Goal: Task Accomplishment & Management: Use online tool/utility

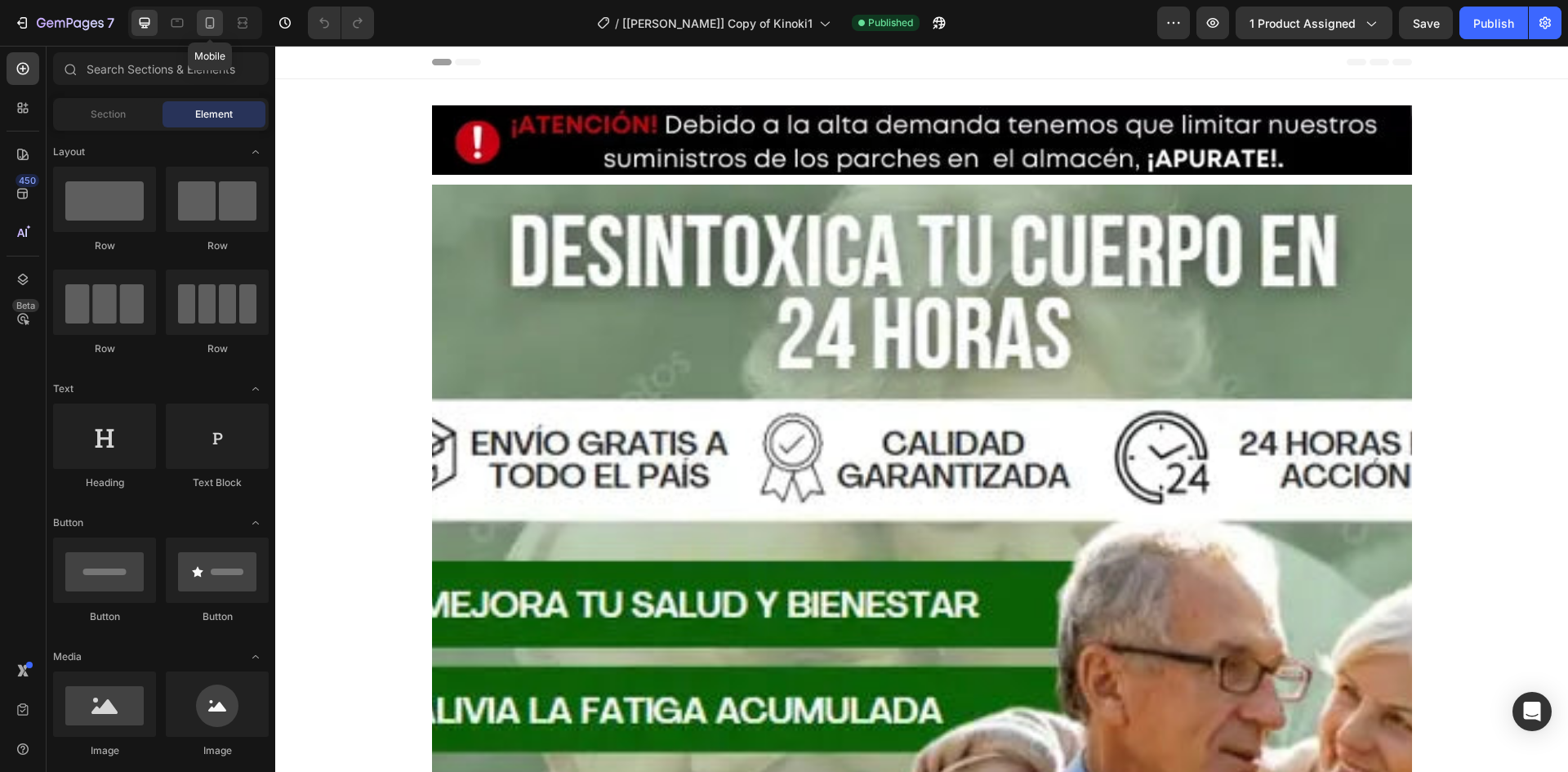
click at [213, 24] on icon at bounding box center [210, 22] width 16 height 16
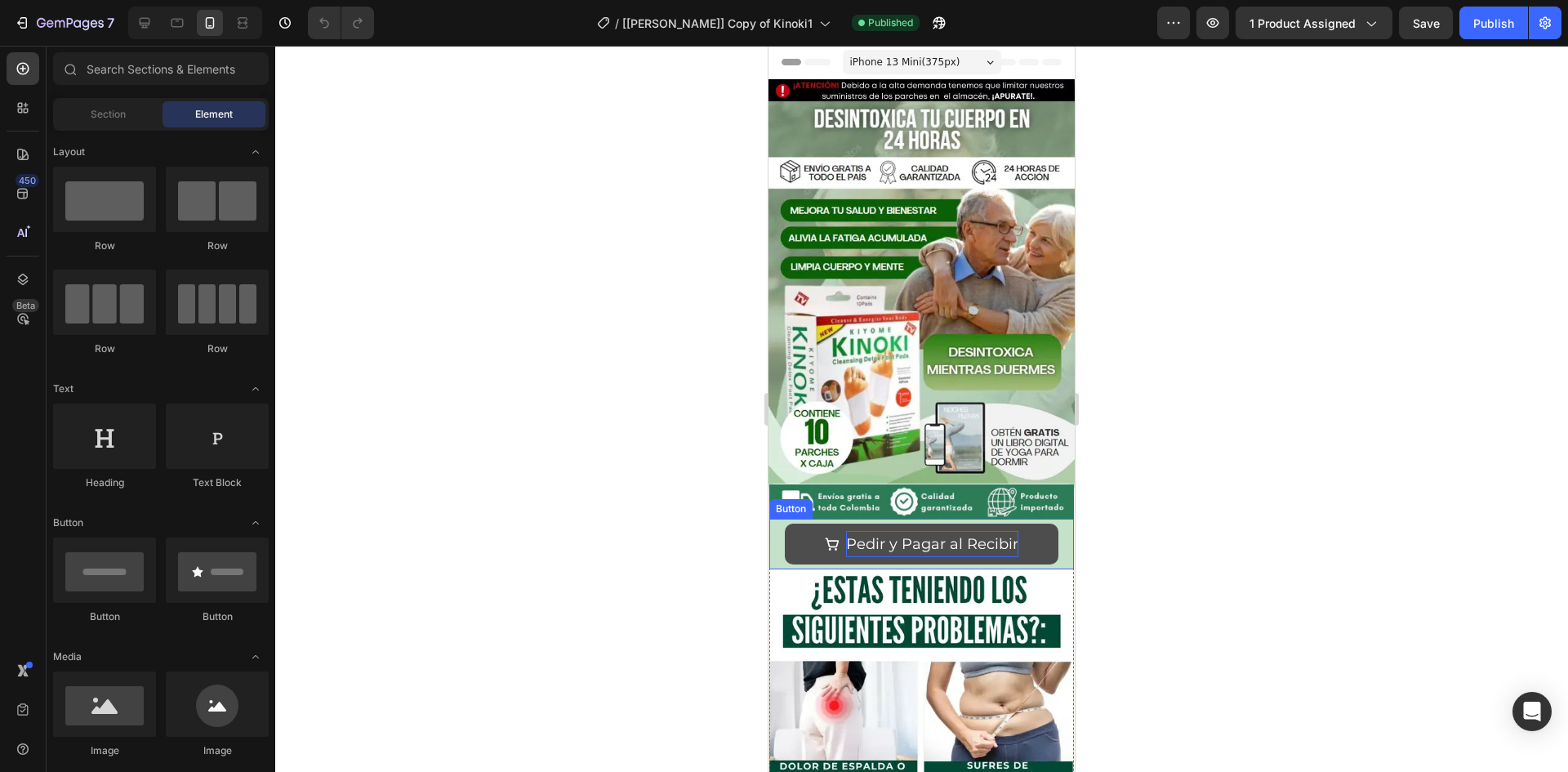
click at [849, 531] on p "Pedir y Pagar al Recibir" at bounding box center [931, 543] width 173 height 26
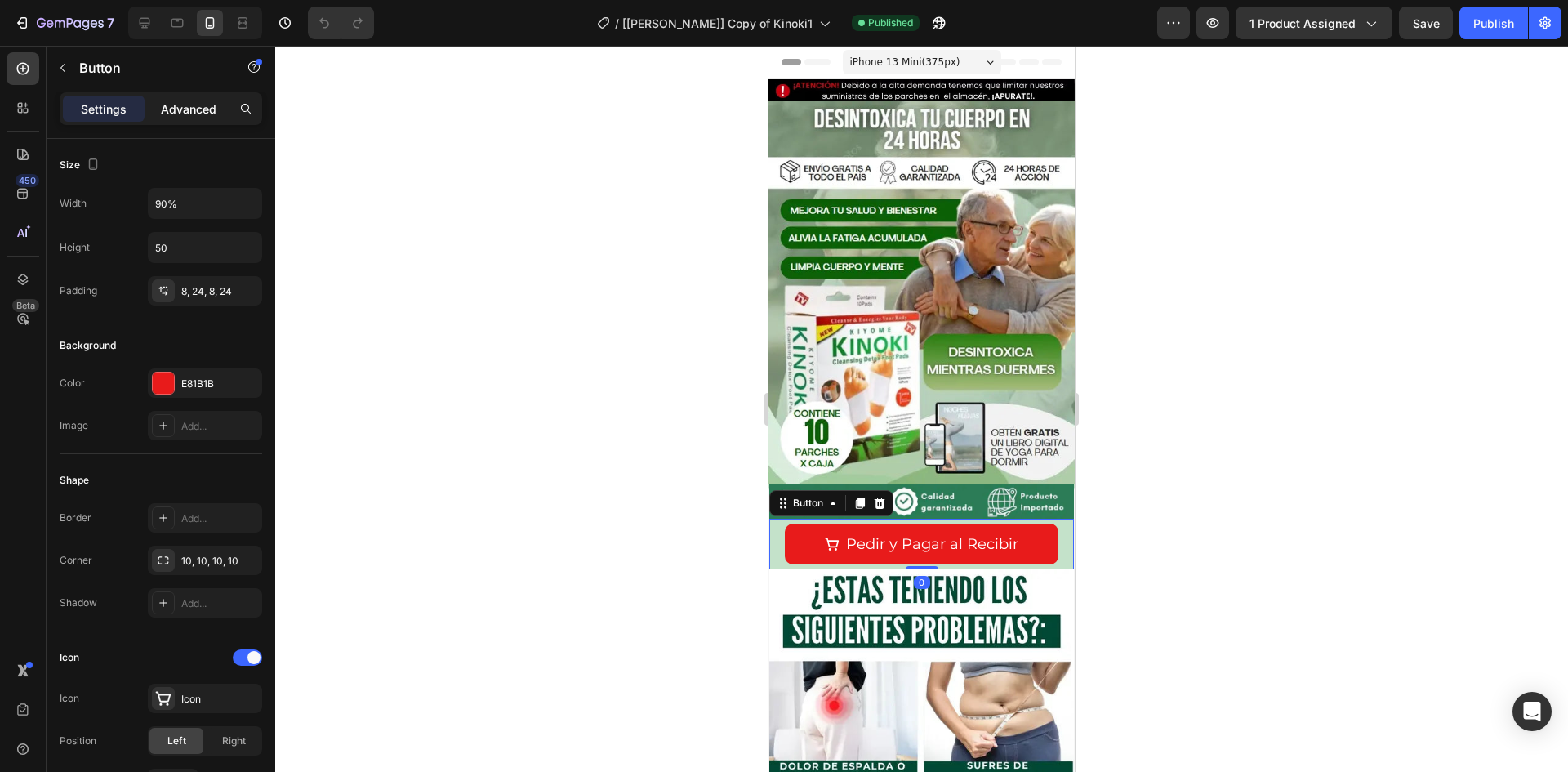
click at [189, 111] on p "Advanced" at bounding box center [189, 109] width 55 height 17
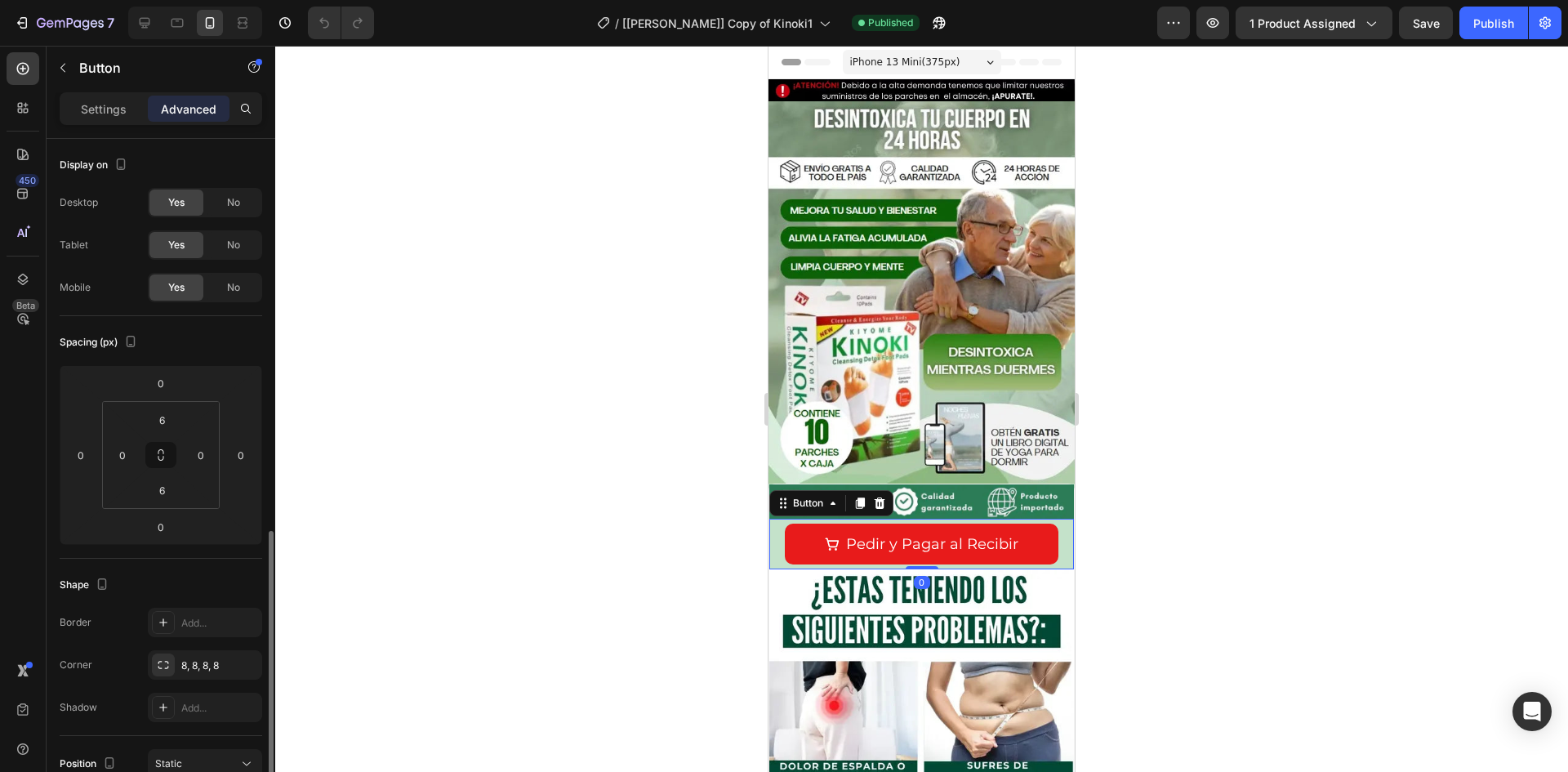
scroll to position [454, 0]
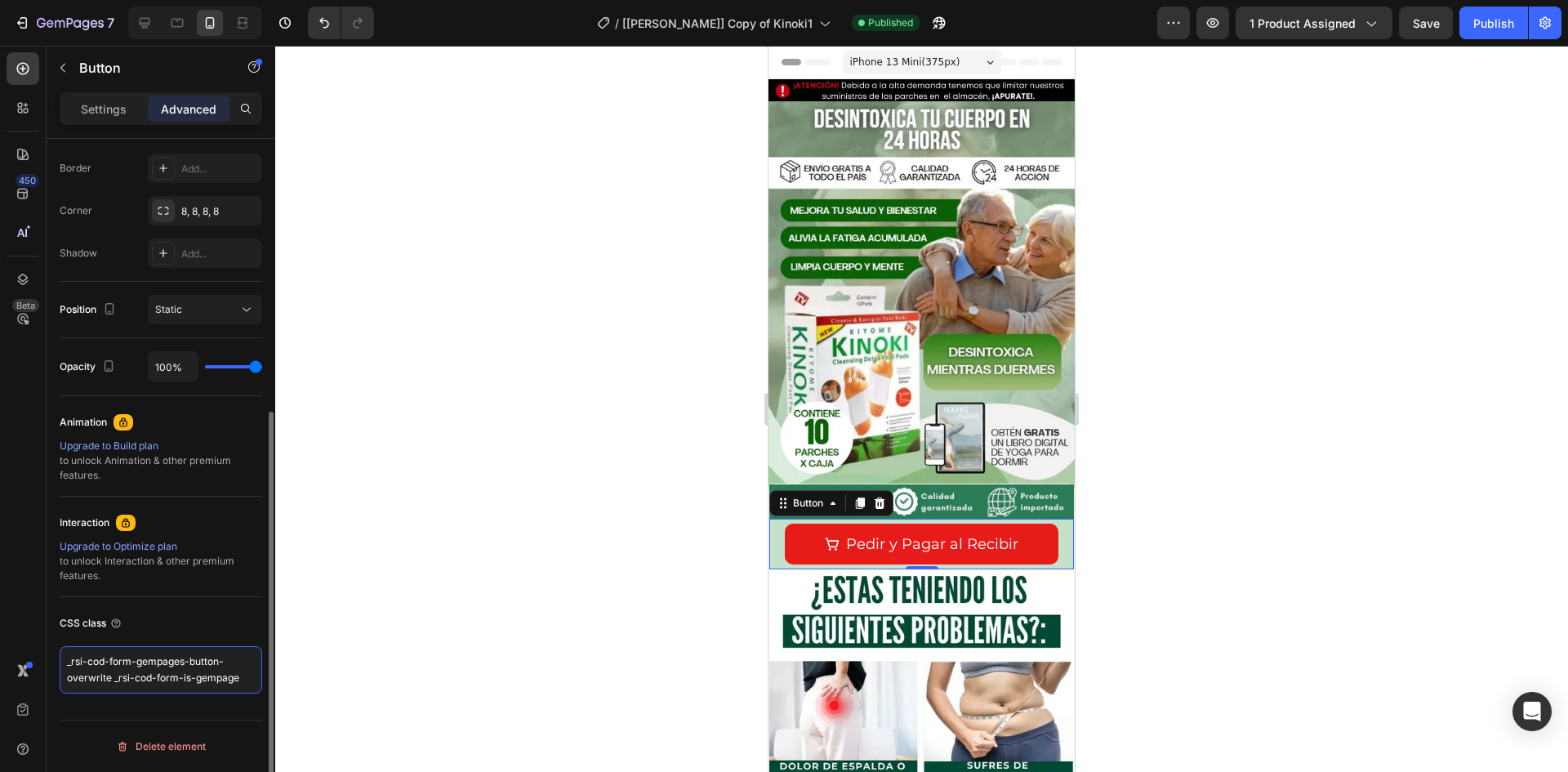
click at [143, 670] on textarea "_rsi-cod-form-gempages-button-overwrite _rsi-cod-form-is-gempage" at bounding box center [161, 670] width 202 height 48
click at [137, 669] on textarea "_rsi-cod-form-gempages-button-overwrite _rsi-cod-form-is-gempage" at bounding box center [161, 670] width 202 height 48
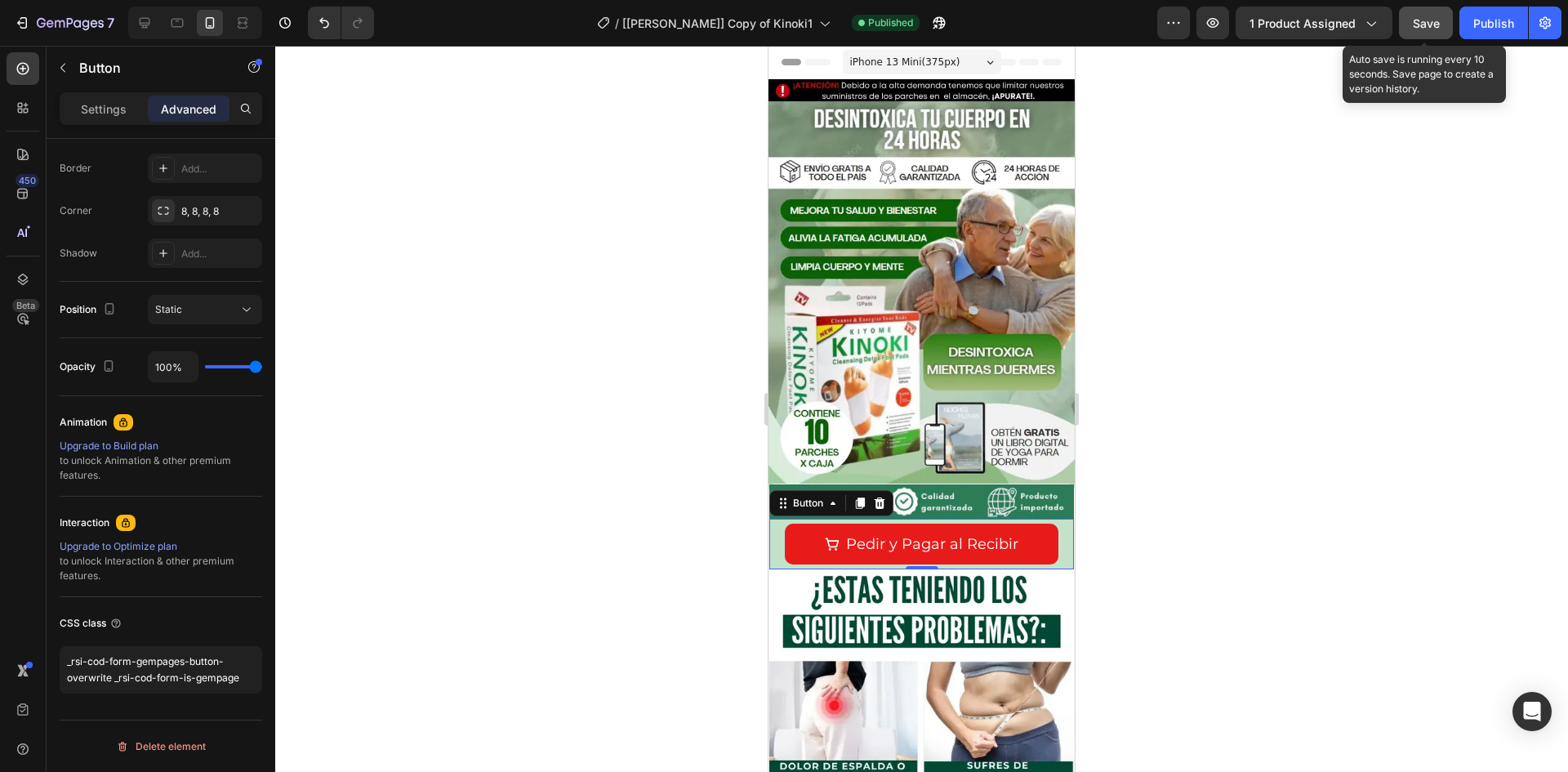
click at [1410, 20] on button "Save" at bounding box center [1425, 23] width 54 height 32
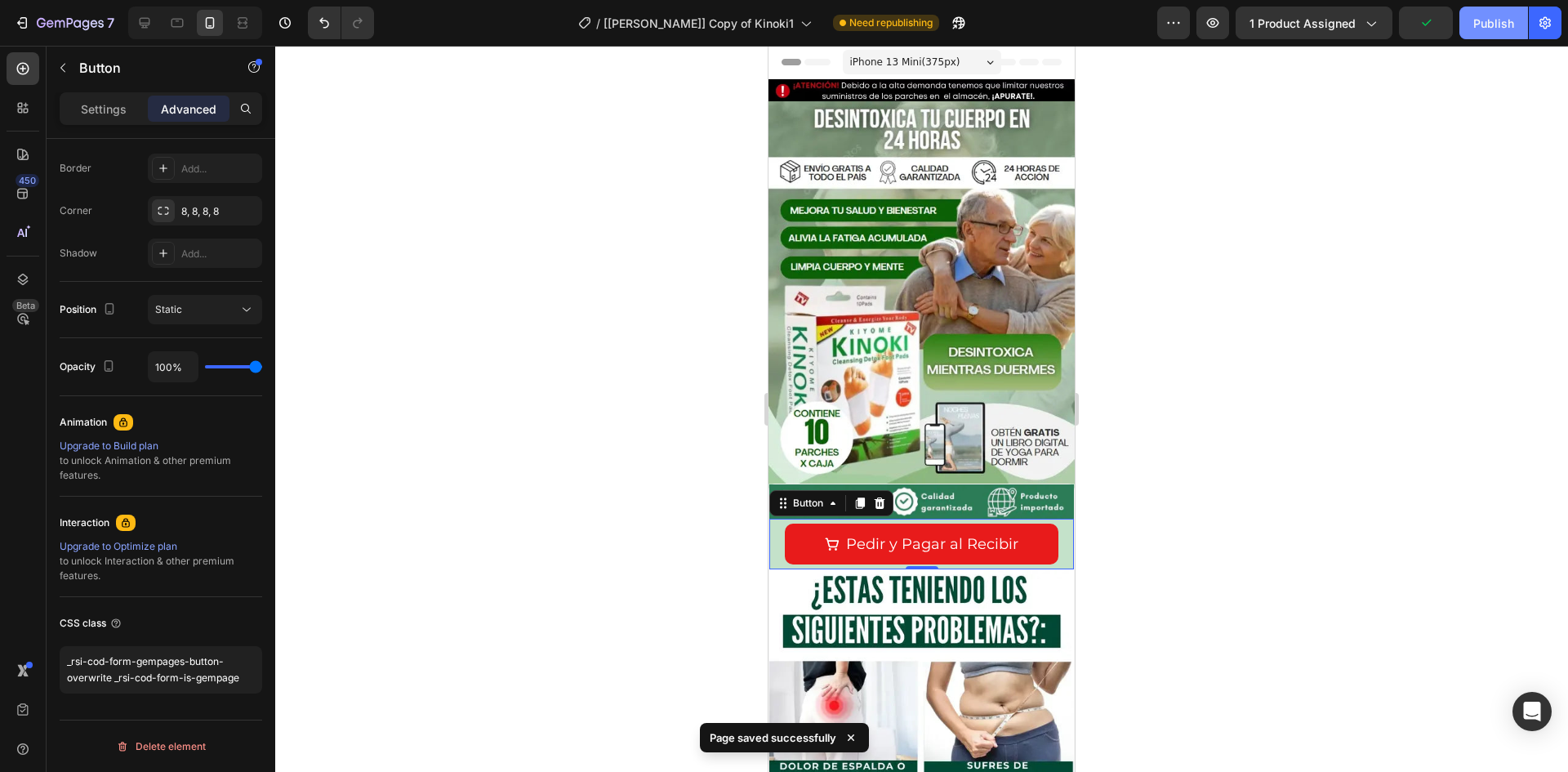
click at [1466, 33] on button "Publish" at bounding box center [1494, 23] width 69 height 32
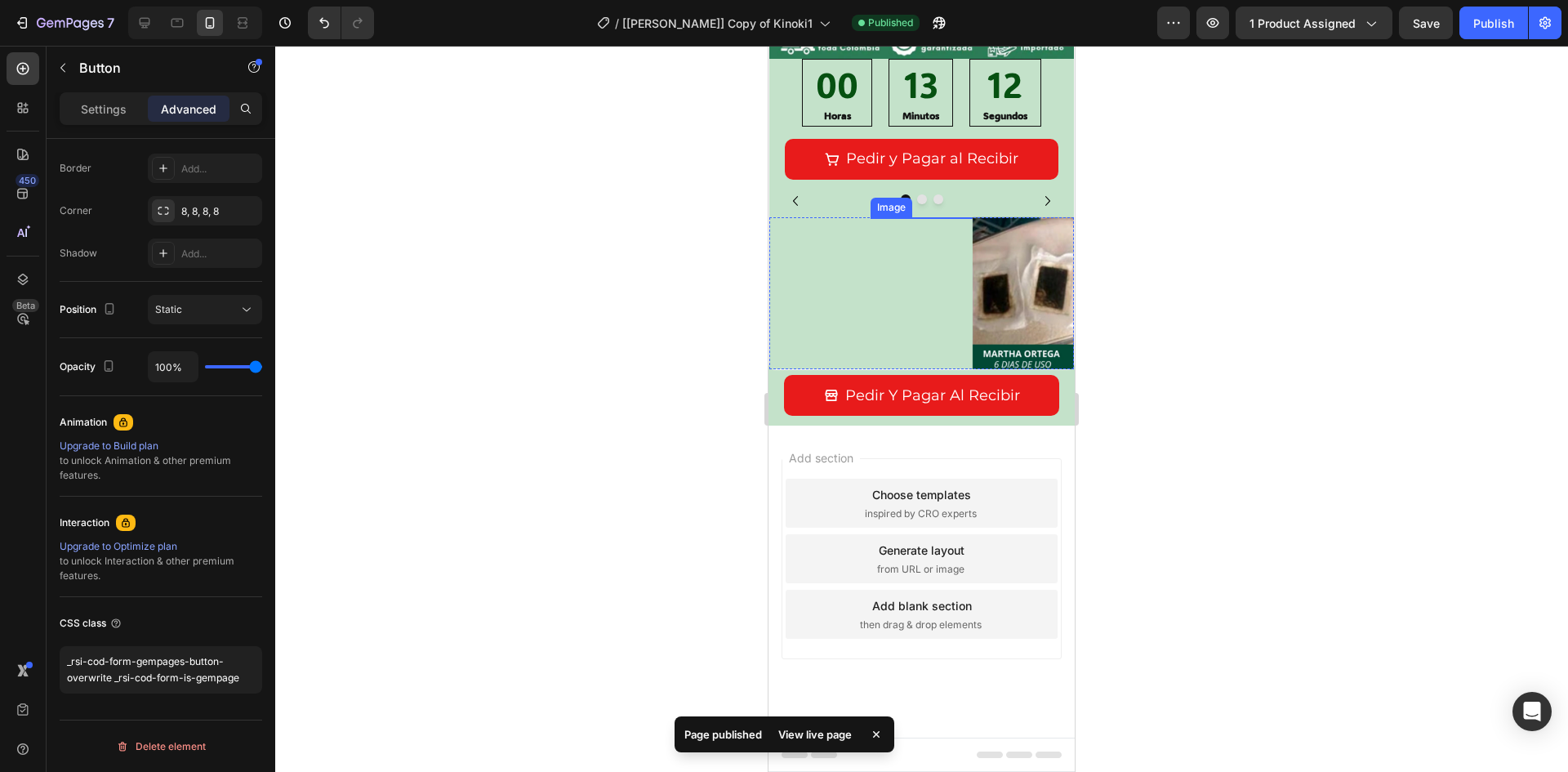
scroll to position [3265, 0]
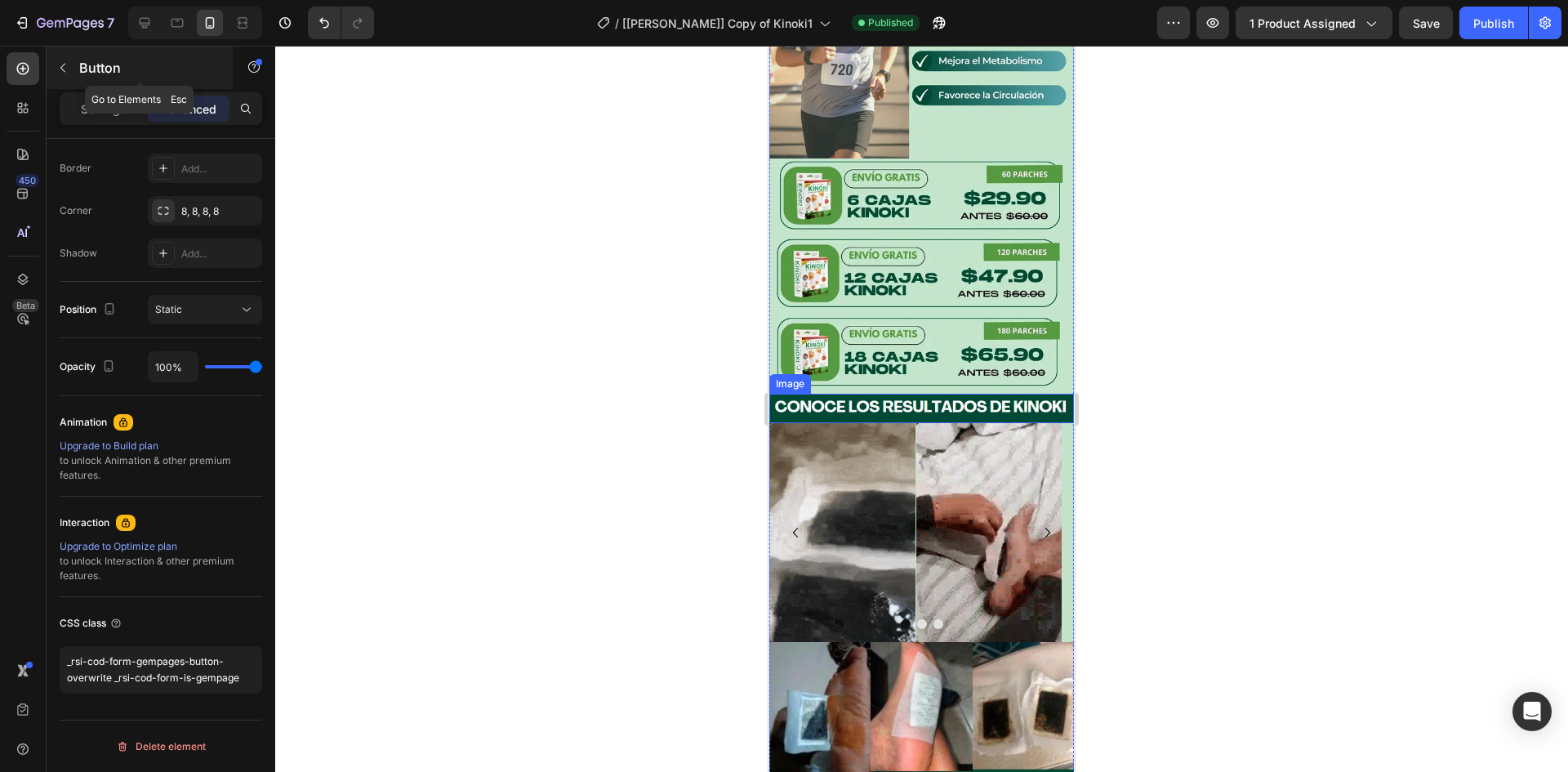
click at [71, 61] on button "button" at bounding box center [62, 67] width 26 height 26
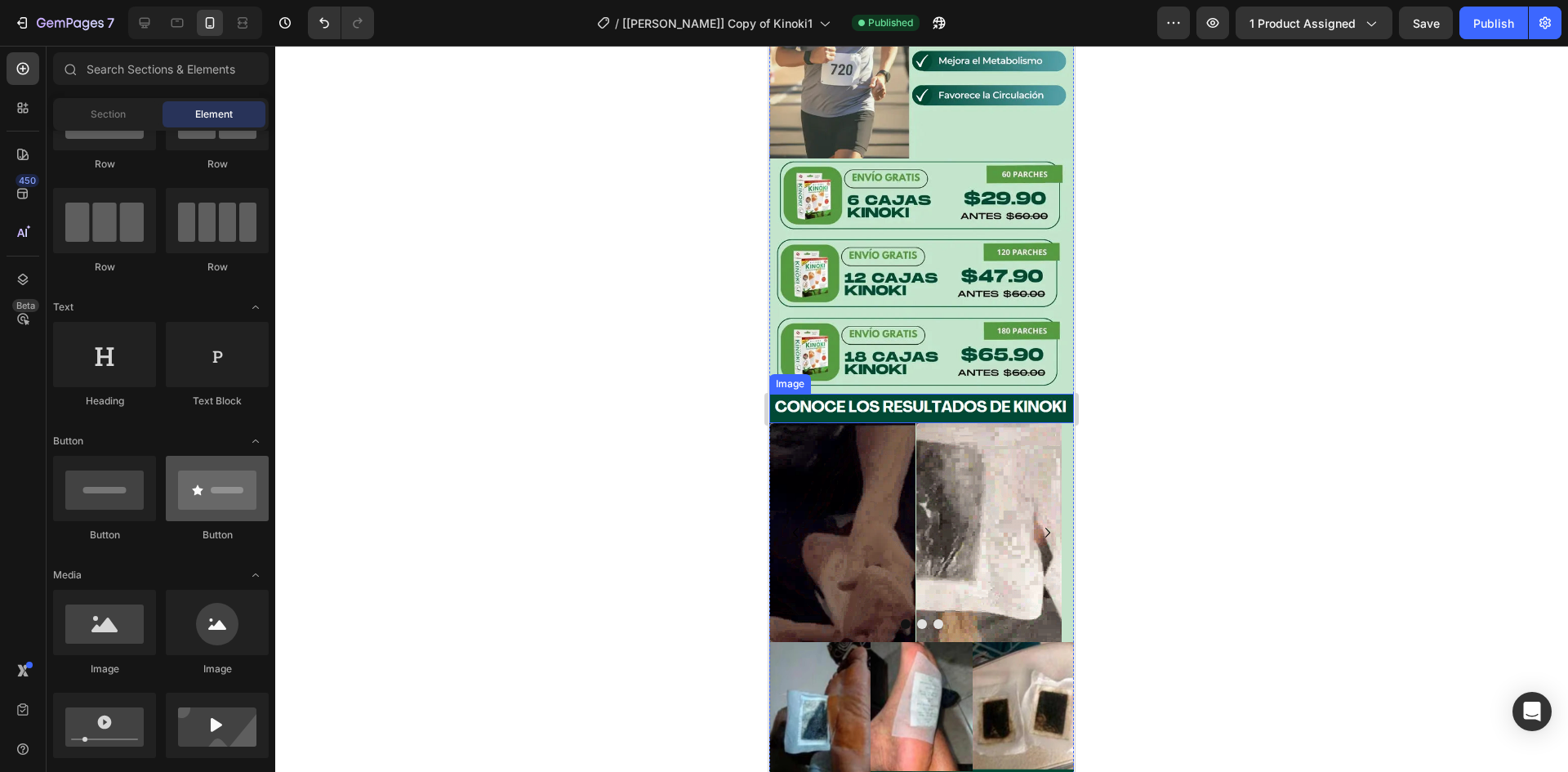
scroll to position [0, 0]
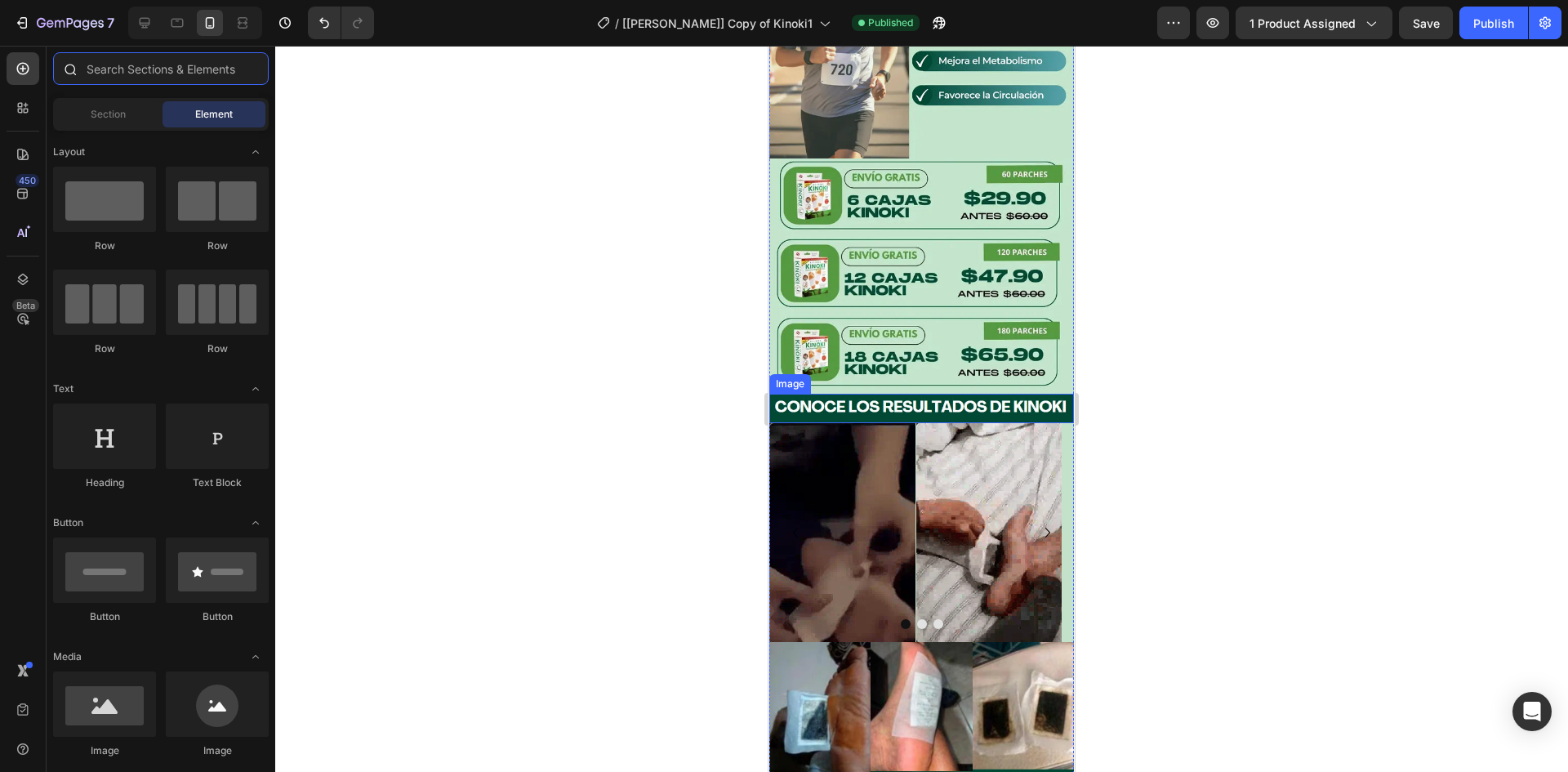
click at [127, 66] on input "text" at bounding box center [161, 69] width 215 height 32
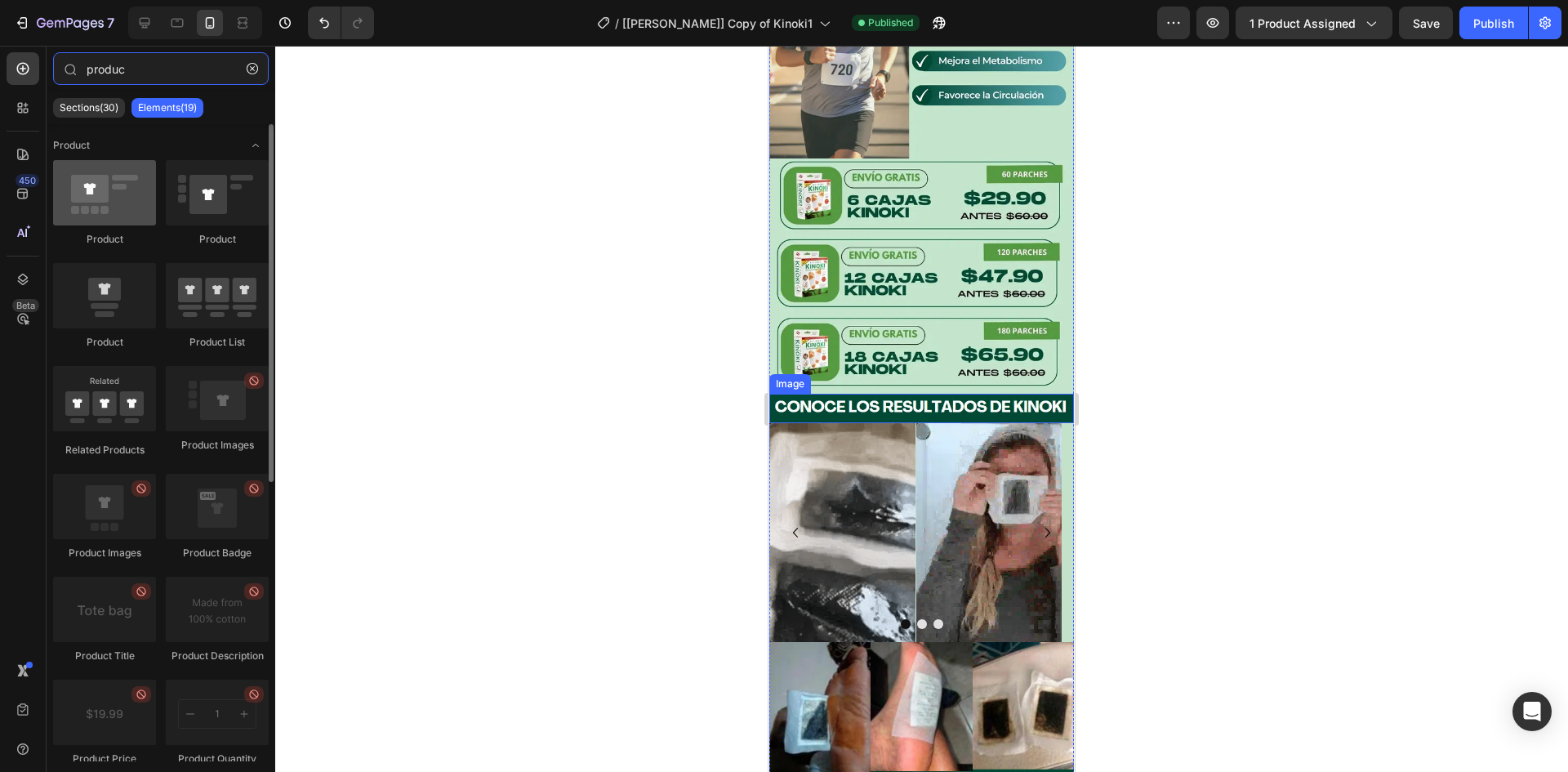
type input "produc"
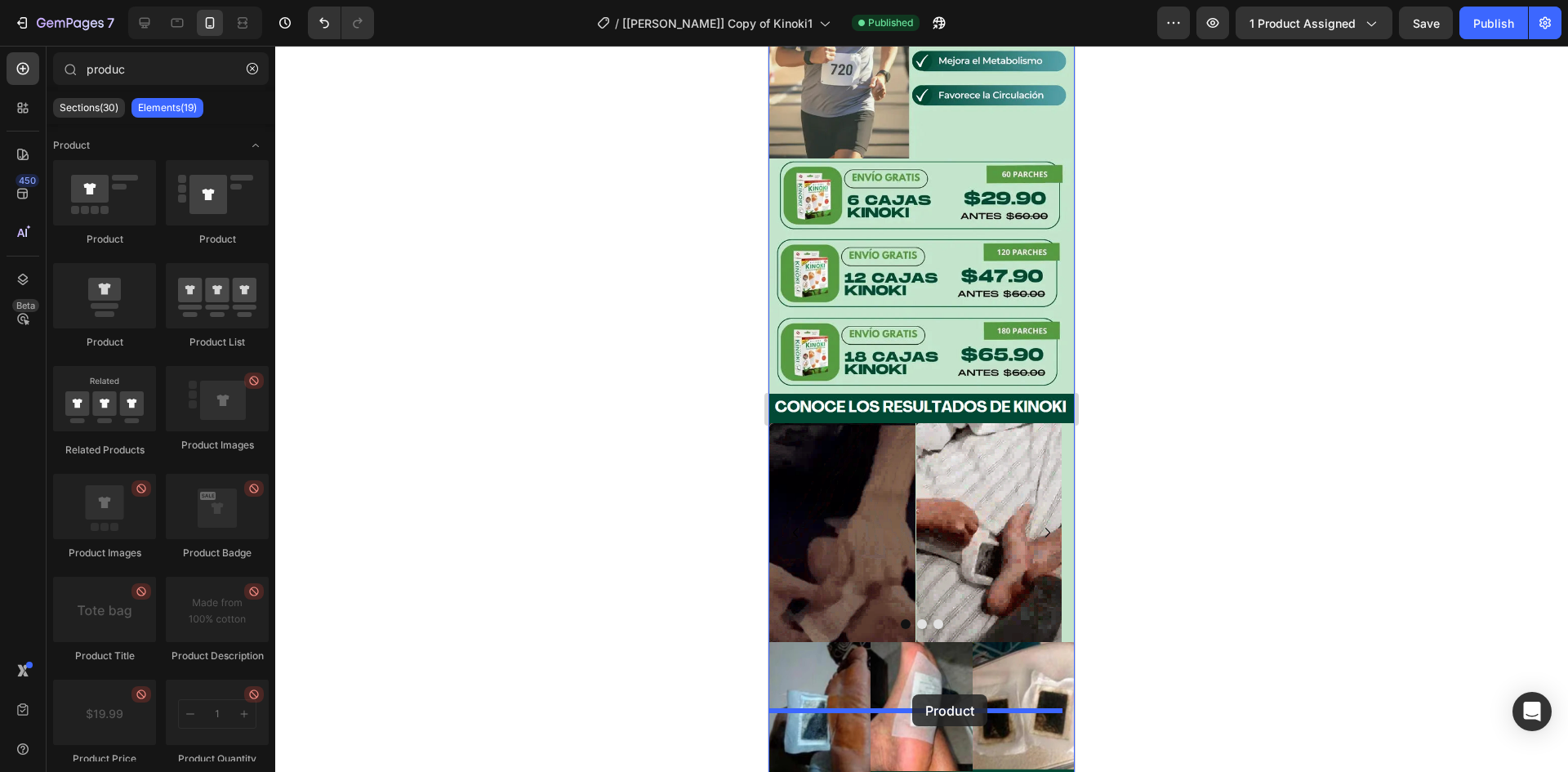
drag, startPoint x: 863, startPoint y: 255, endPoint x: 913, endPoint y: 695, distance: 442.8
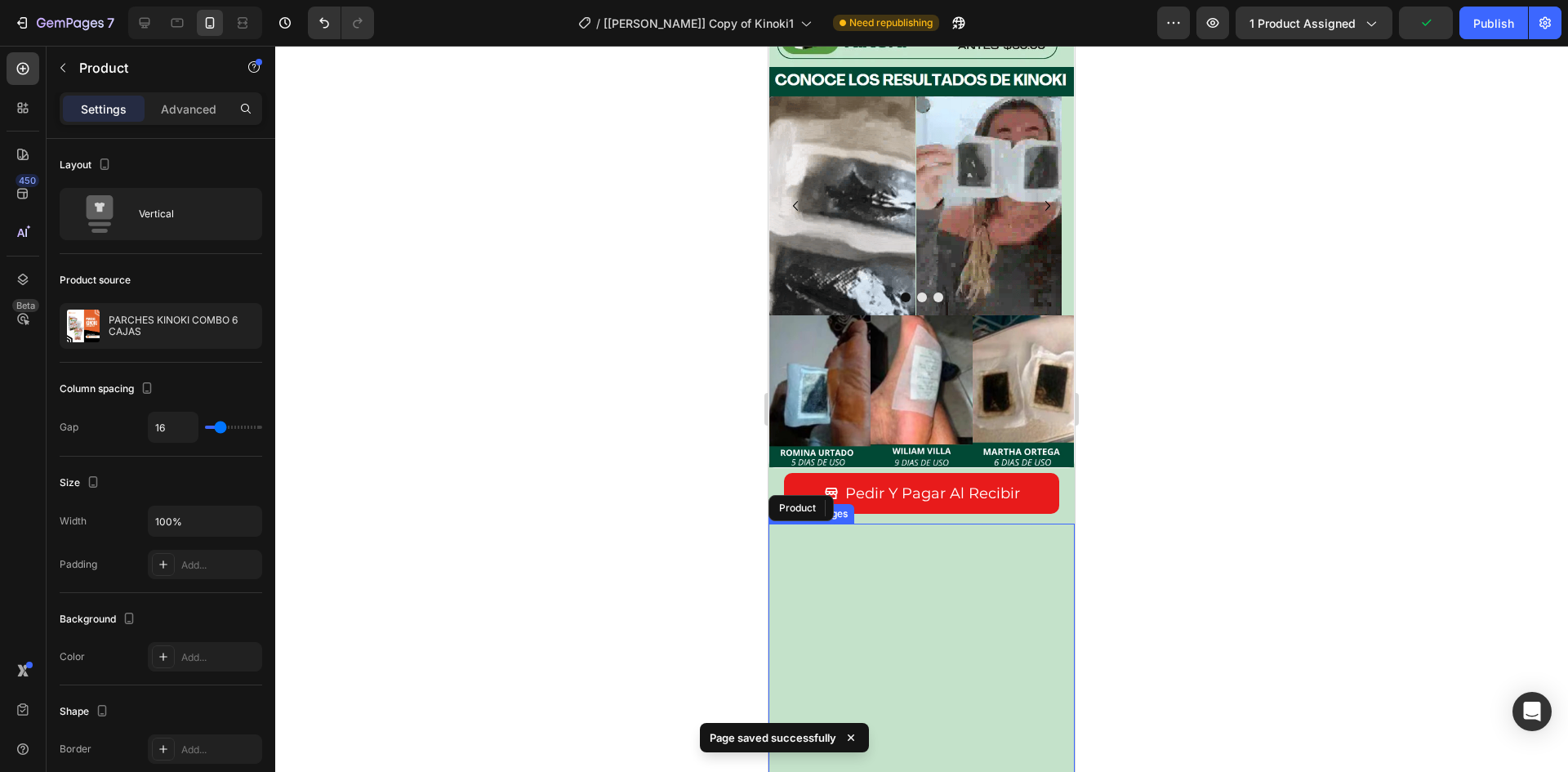
scroll to position [3755, 0]
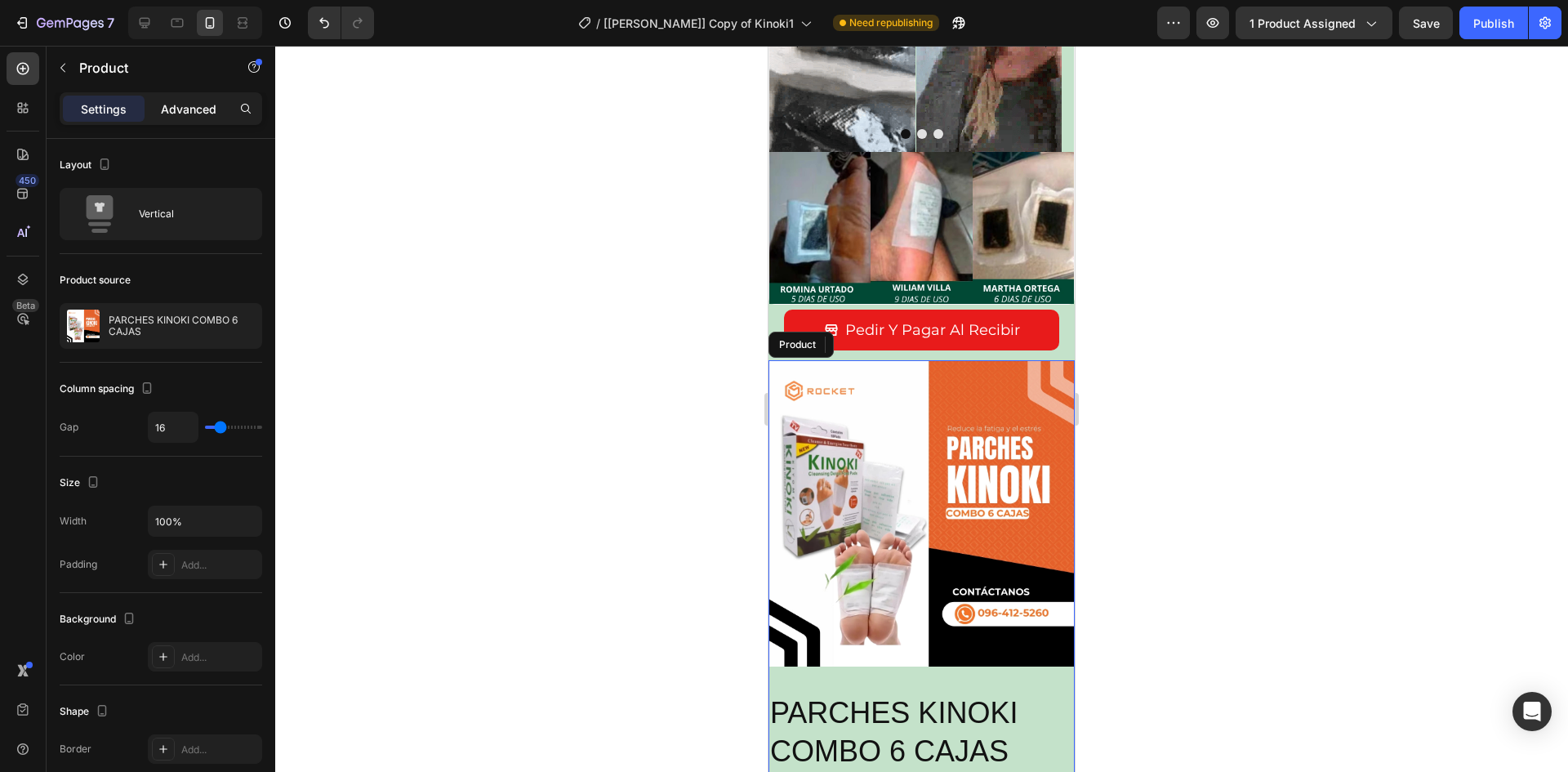
click at [200, 119] on div "Advanced" at bounding box center [189, 108] width 82 height 26
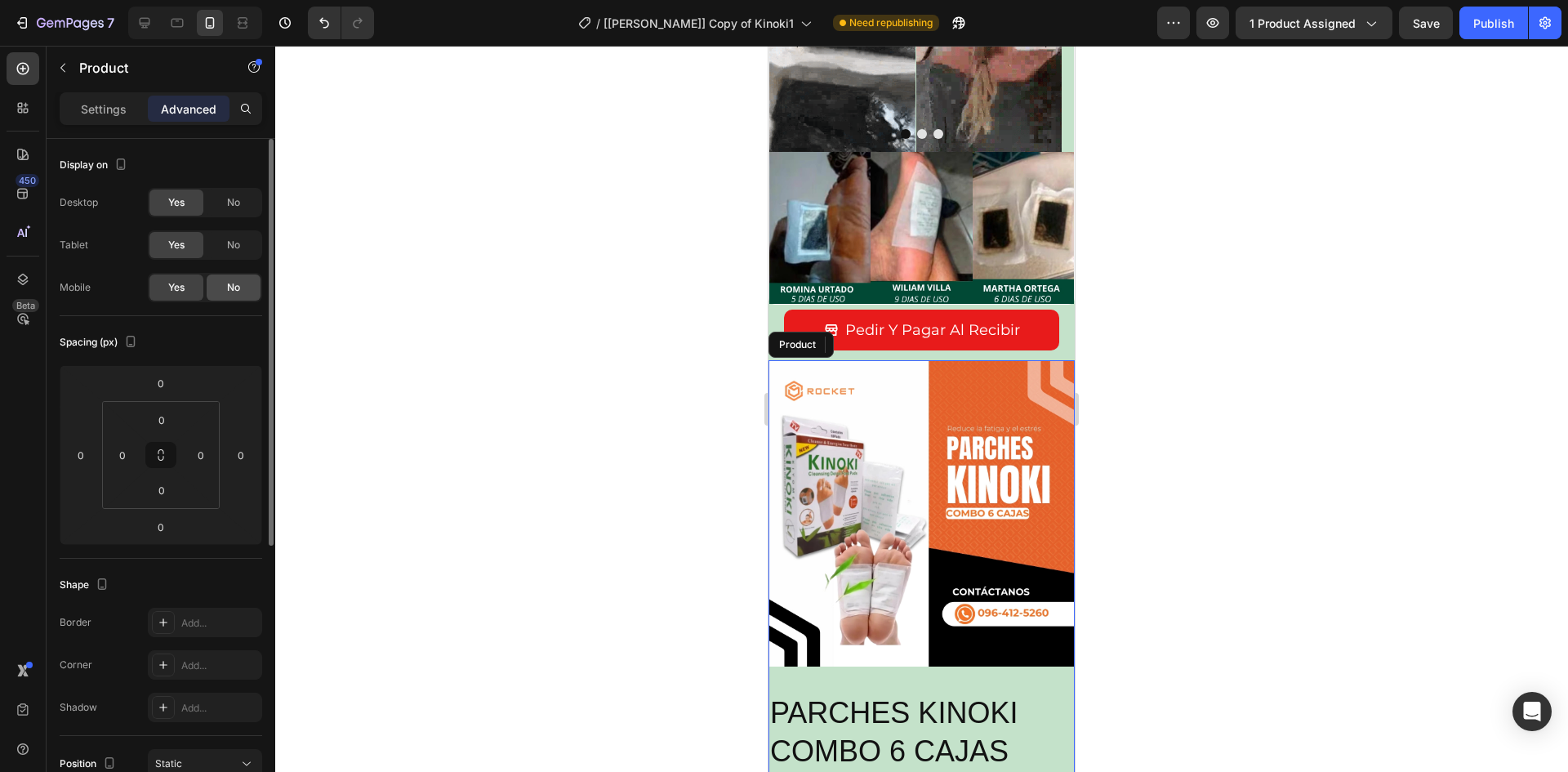
click at [242, 287] on div "No" at bounding box center [234, 287] width 54 height 26
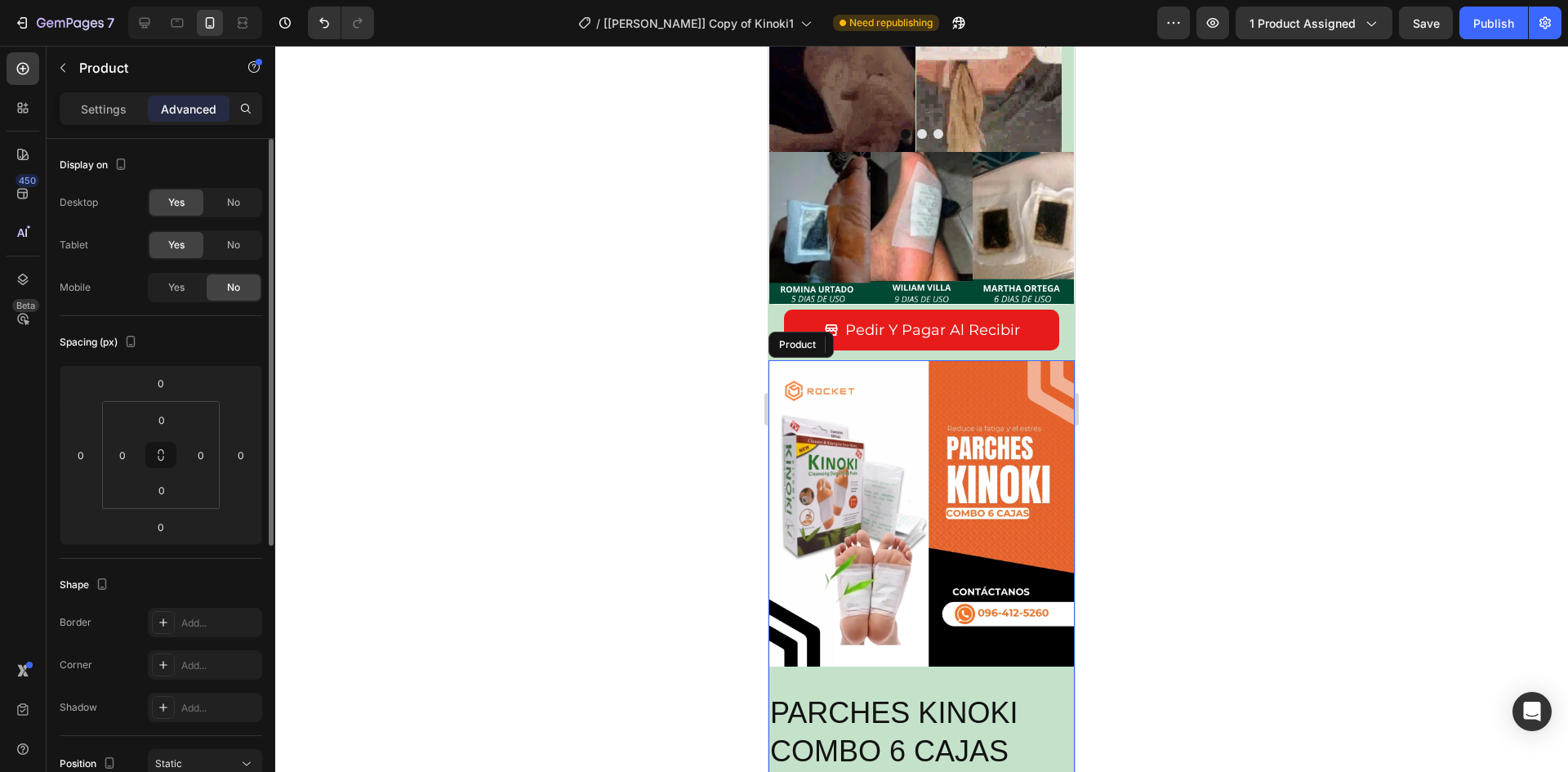
scroll to position [3550, 0]
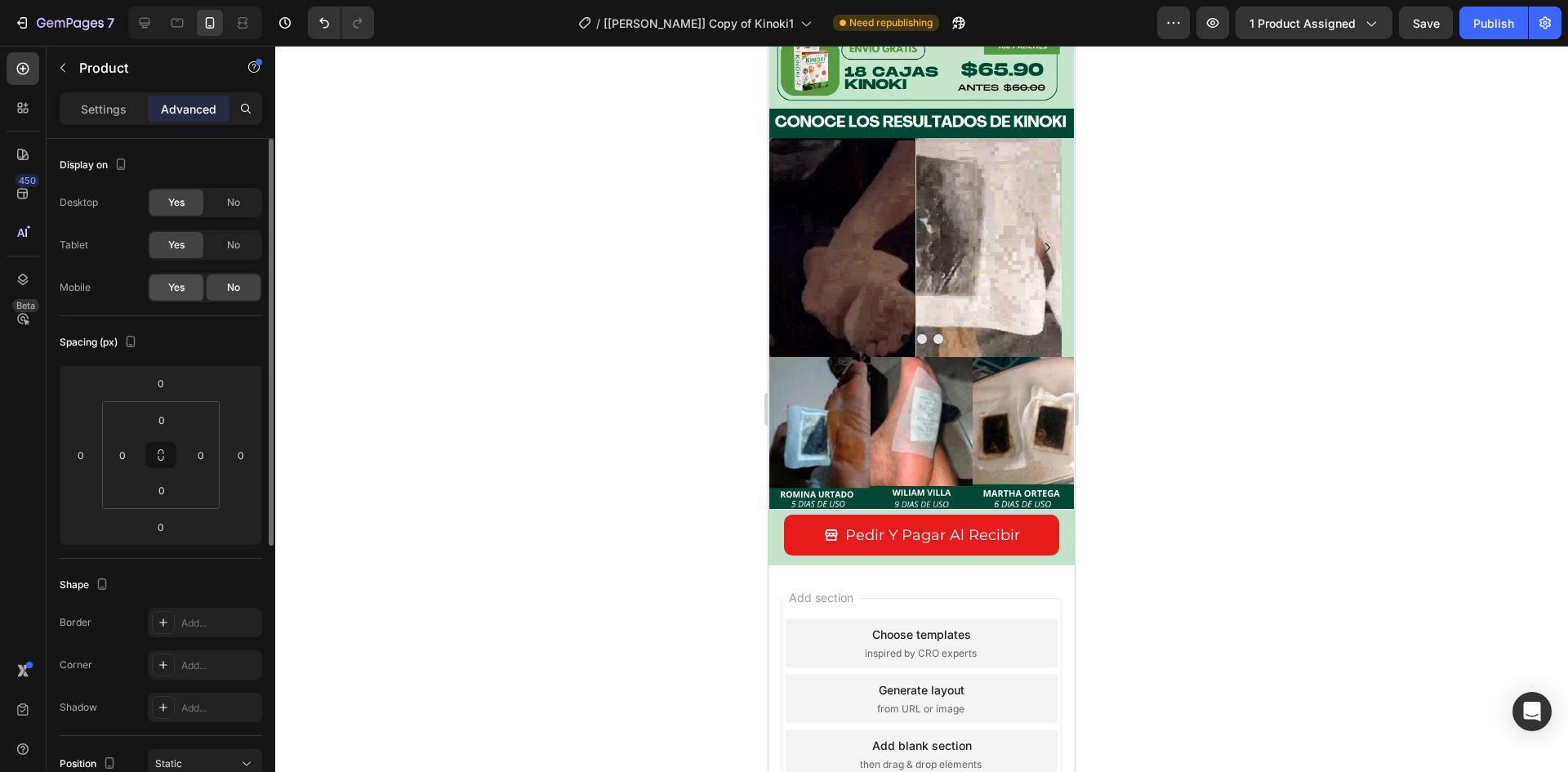
click at [173, 288] on span "Yes" at bounding box center [175, 287] width 16 height 14
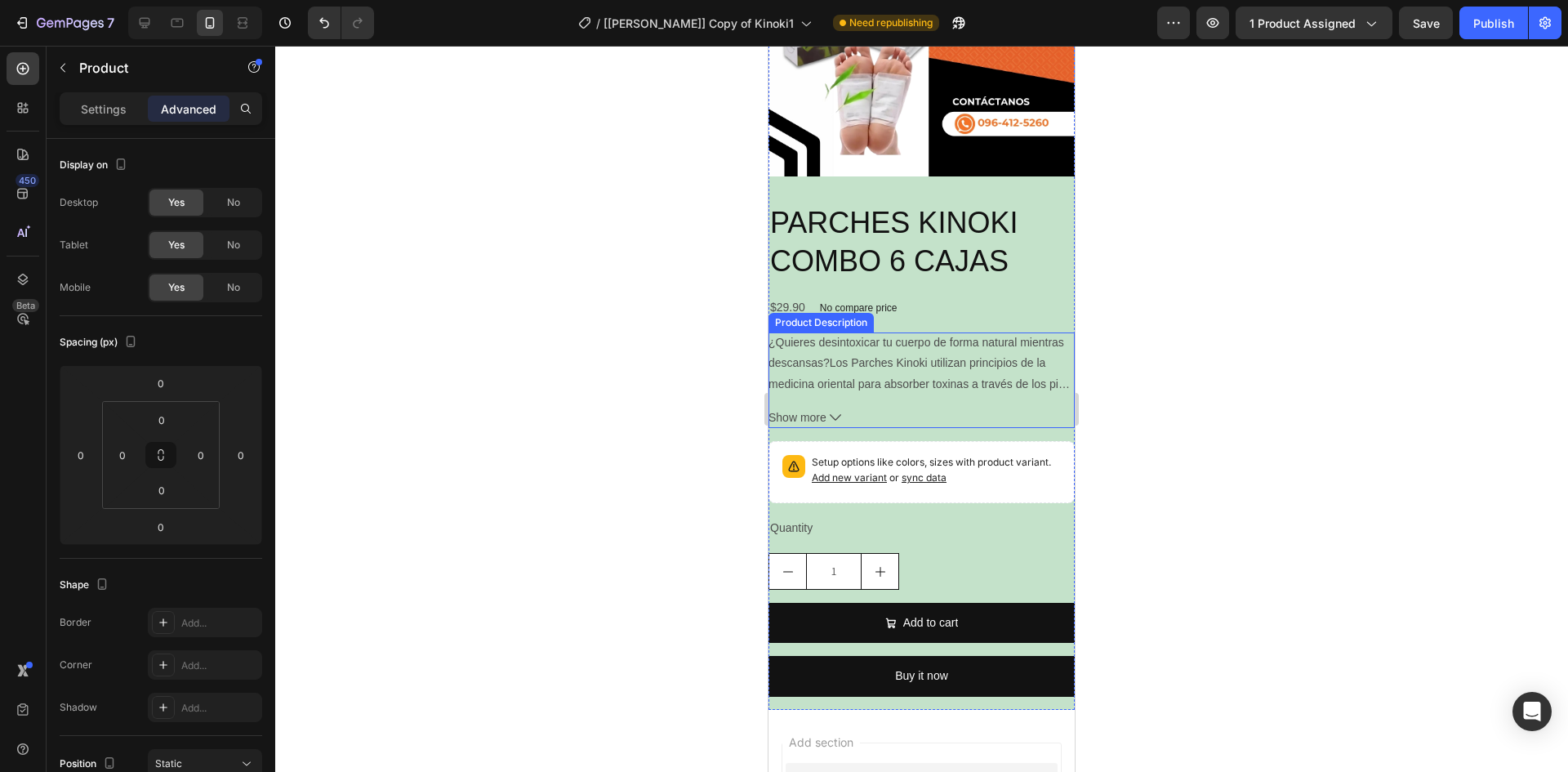
scroll to position [4000, 0]
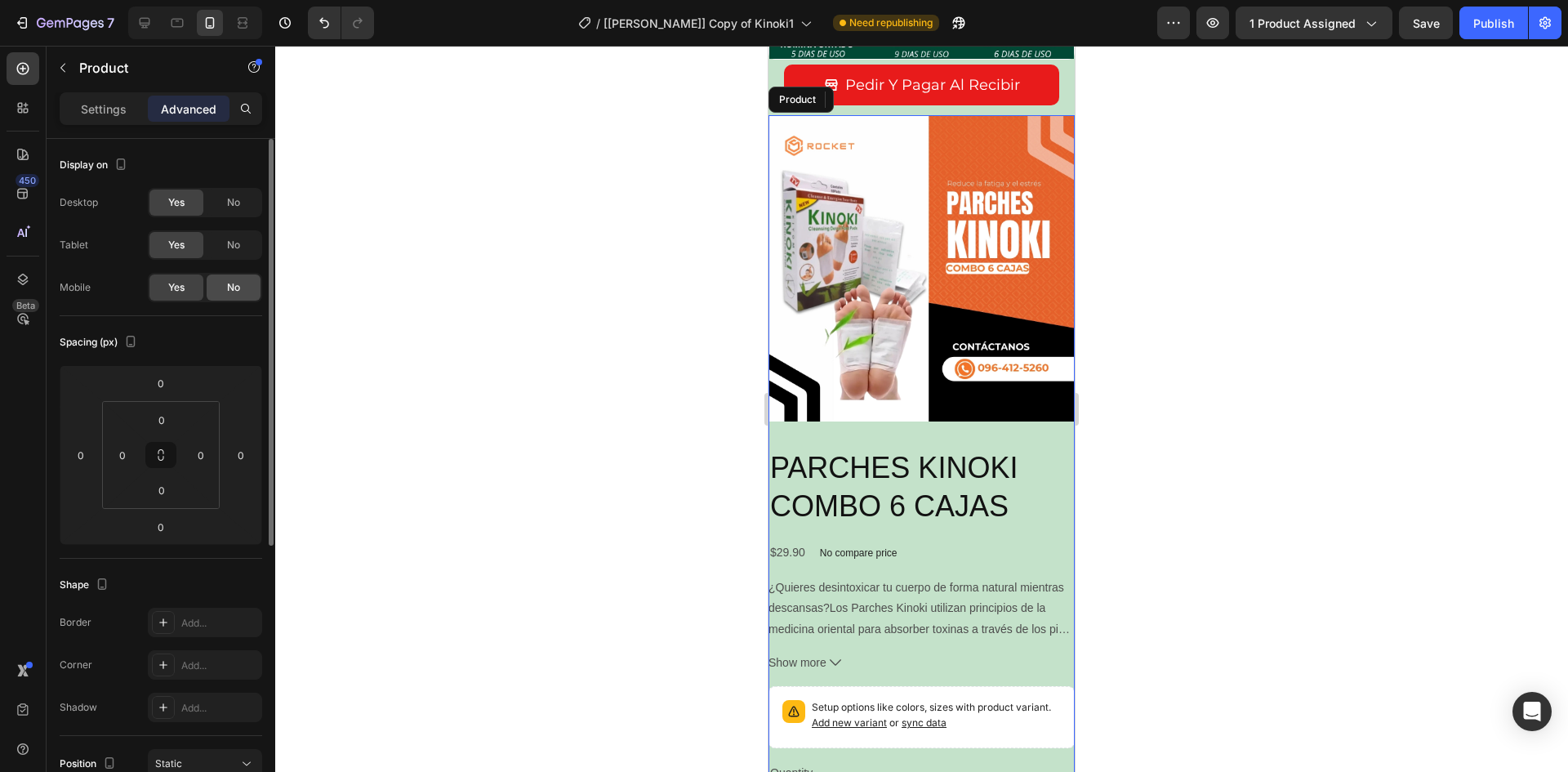
click at [234, 293] on span "No" at bounding box center [234, 287] width 13 height 14
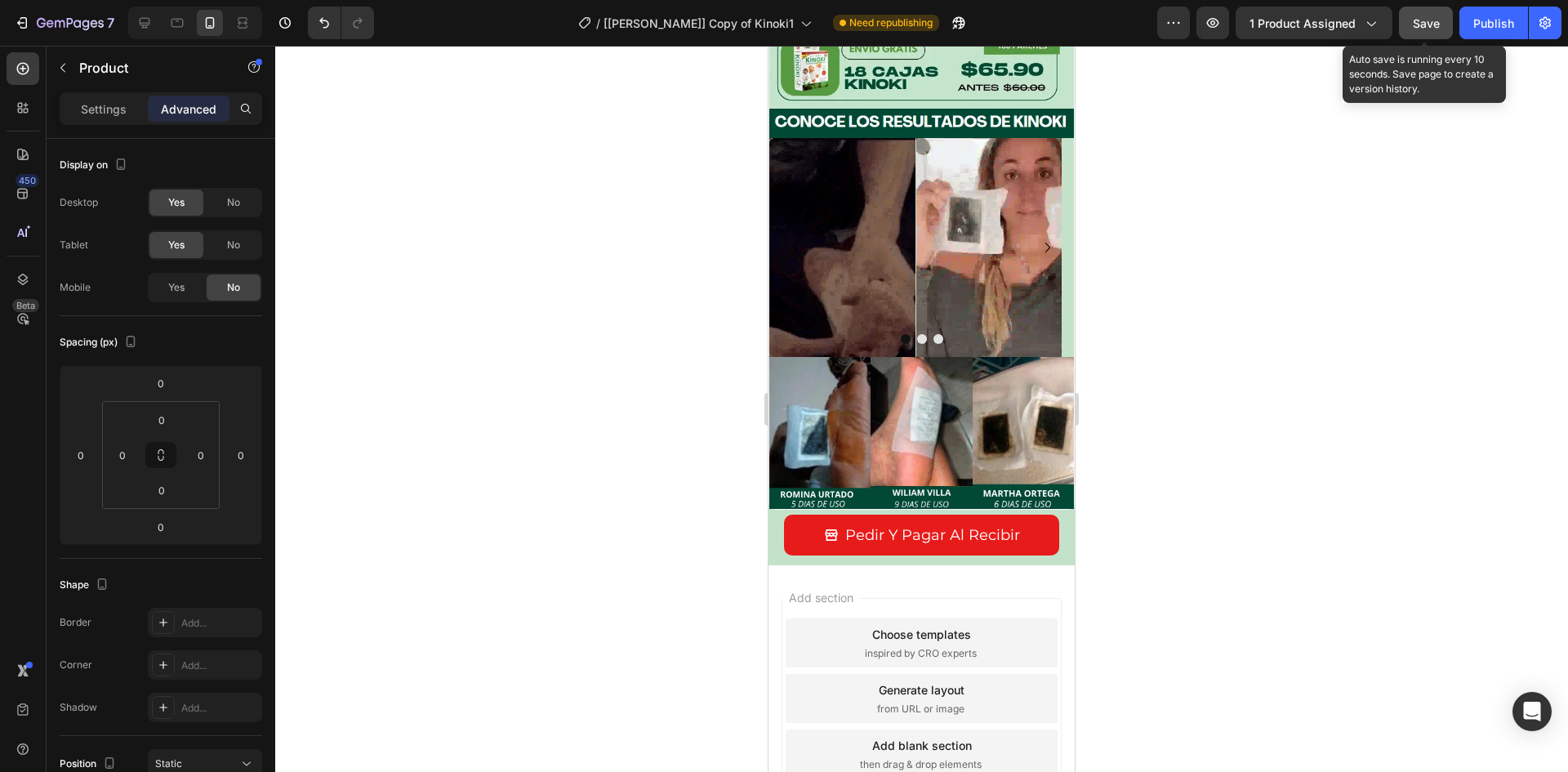
click at [1437, 25] on span "Save" at bounding box center [1426, 23] width 27 height 14
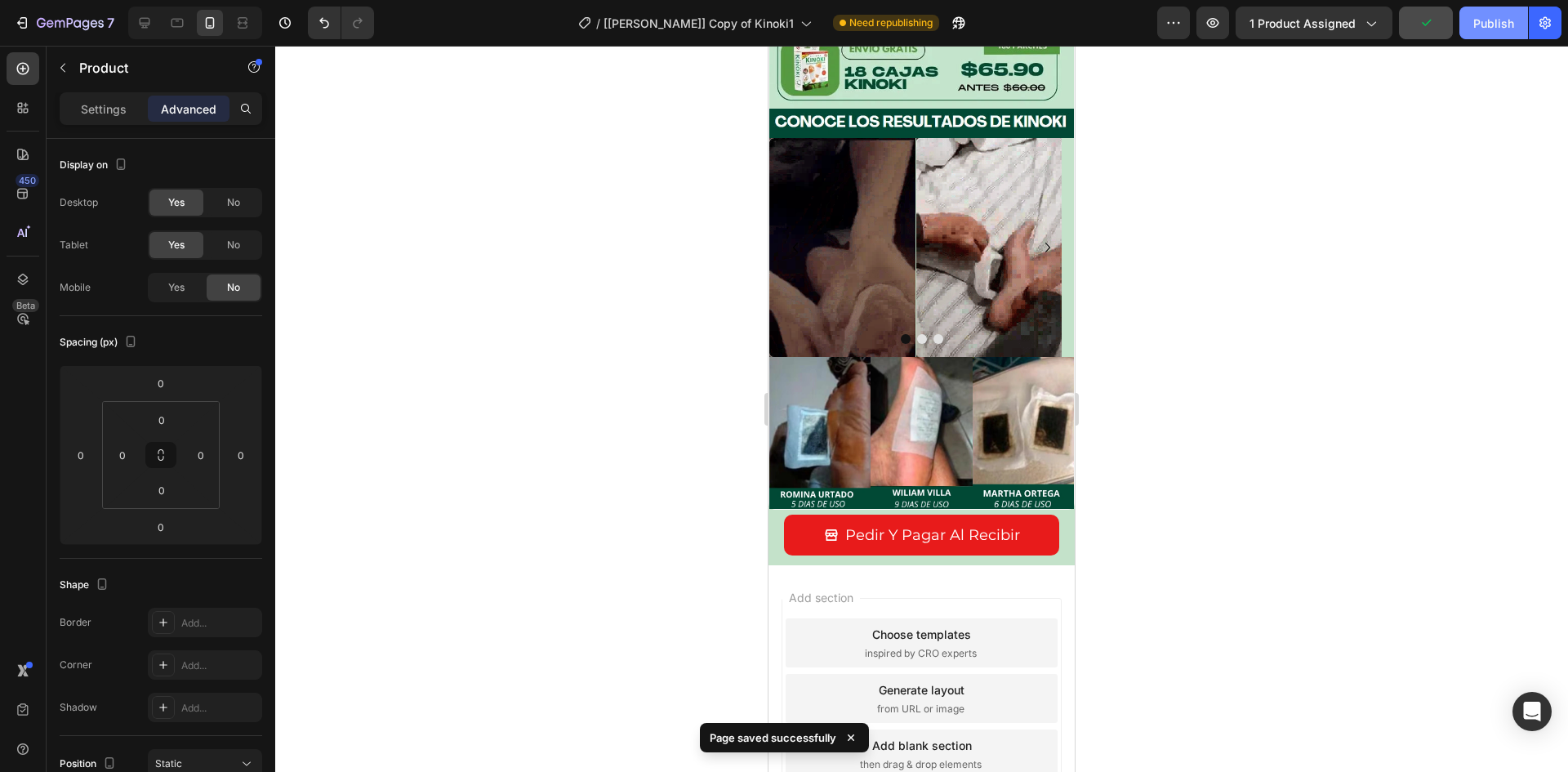
click at [1473, 18] on div "Publish" at bounding box center [1493, 23] width 41 height 17
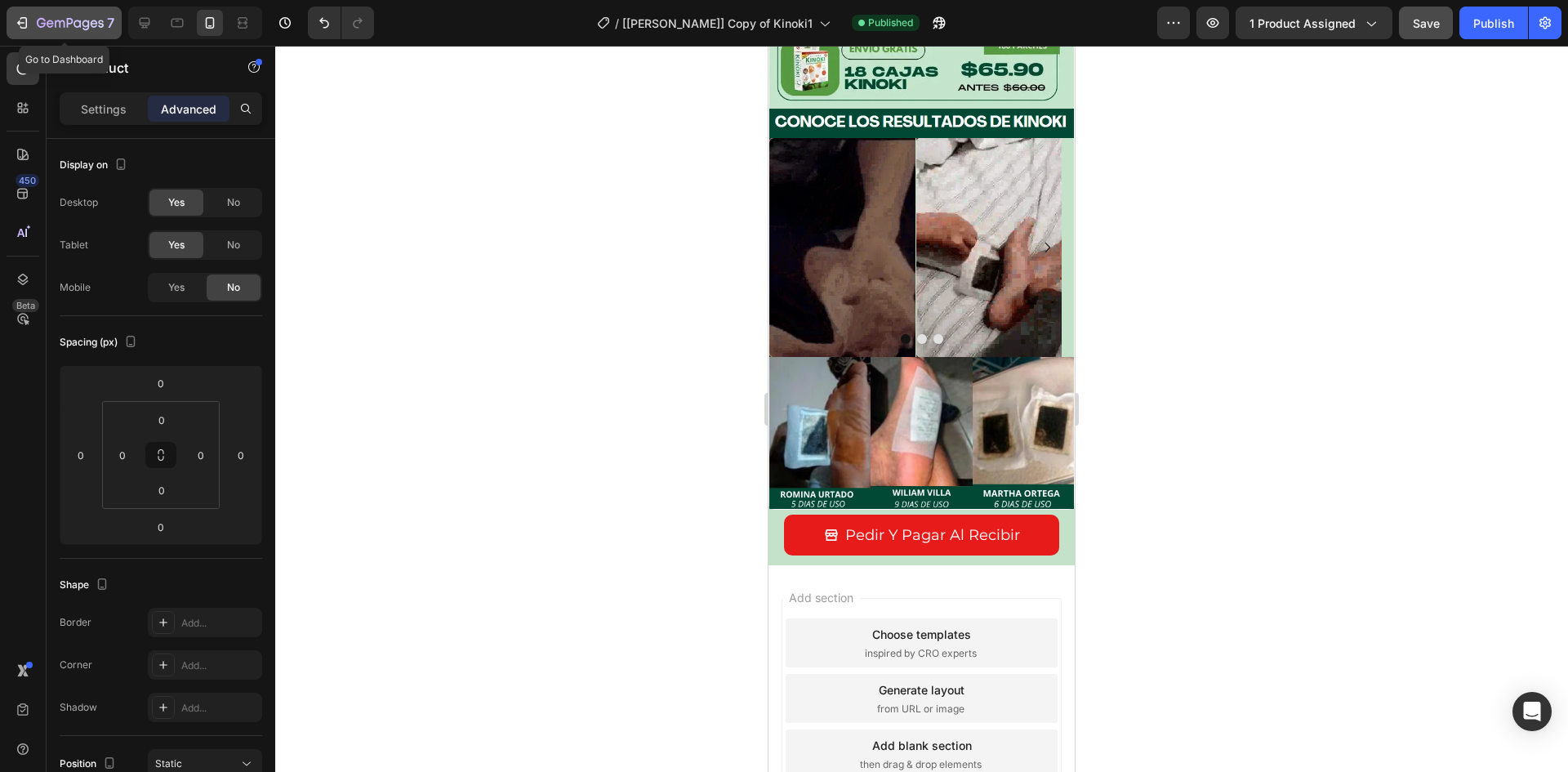
click at [88, 14] on div "7" at bounding box center [75, 23] width 77 height 20
